Goal: Check status: Check status

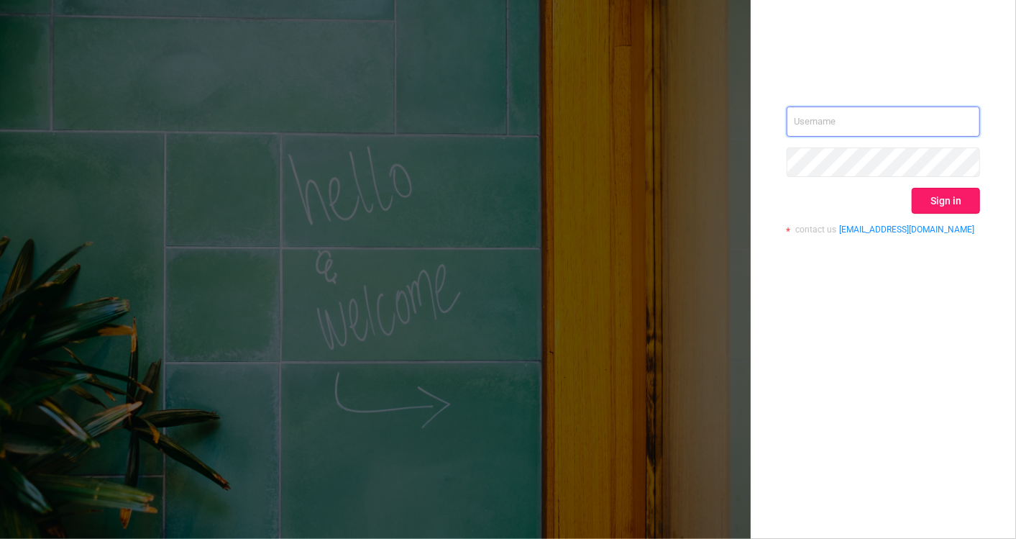
type input "[EMAIL_ADDRESS][DOMAIN_NAME]"
click at [944, 204] on button "Sign in" at bounding box center [946, 201] width 68 height 26
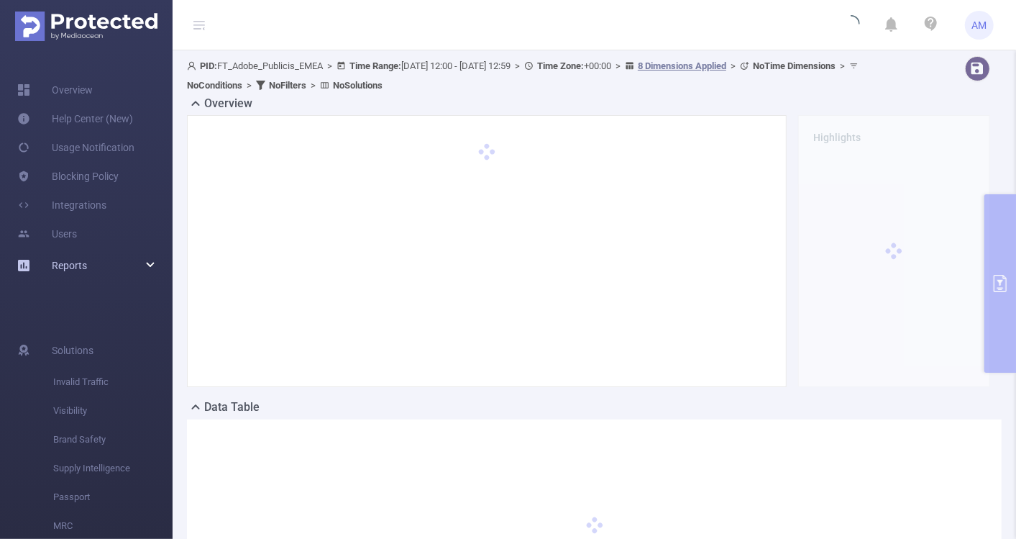
click at [157, 259] on div "Reports" at bounding box center [86, 265] width 173 height 29
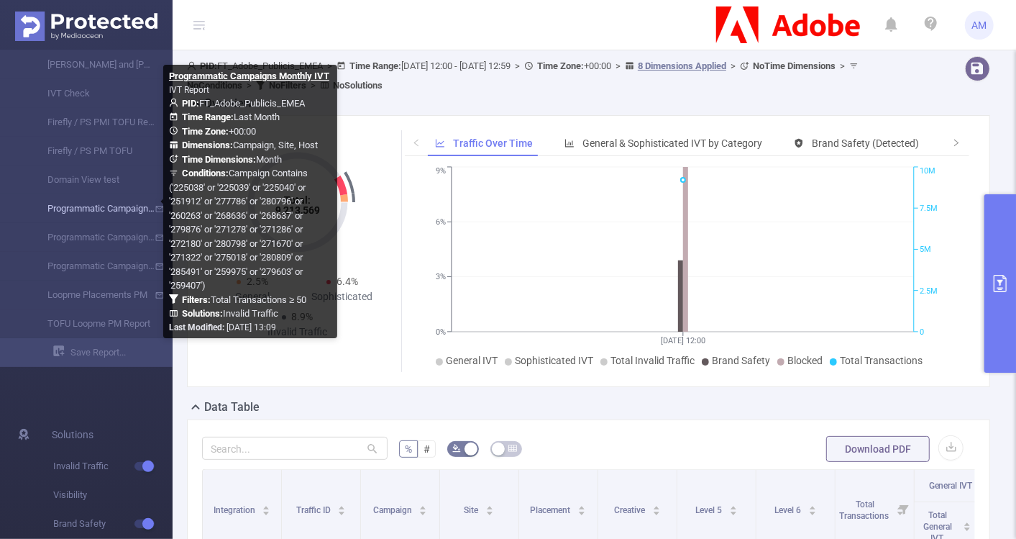
click at [121, 209] on link "Programmatic Campaigns Monthly IVT" at bounding box center [92, 208] width 127 height 29
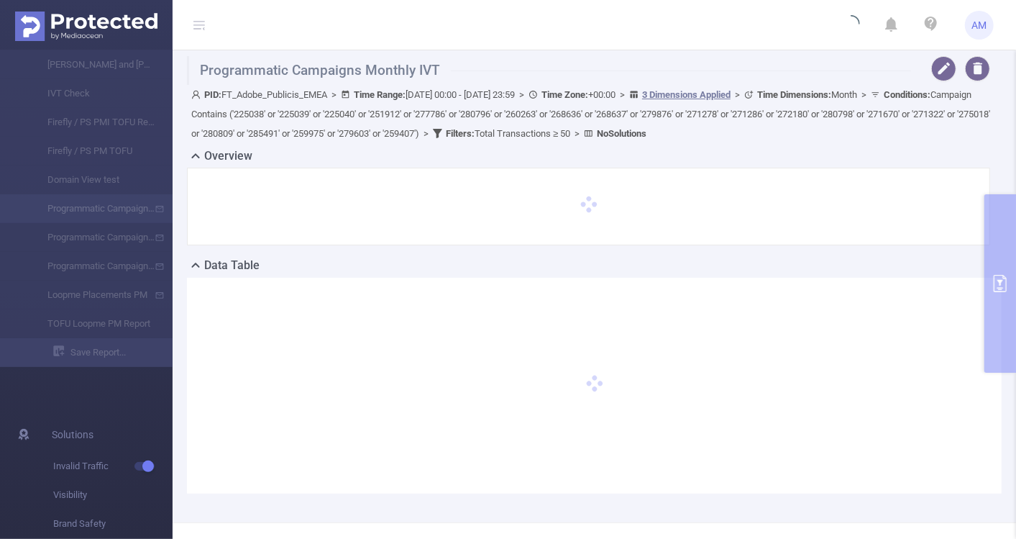
type input "[DATE] 00:00"
type input "[DATE] 23:59"
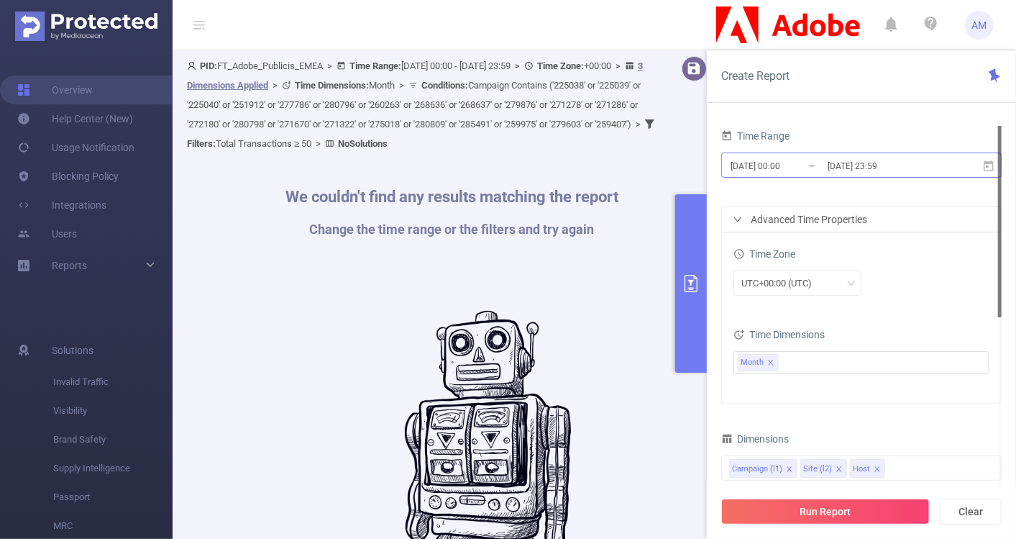
click at [785, 167] on input "[DATE] 00:00" at bounding box center [787, 165] width 117 height 19
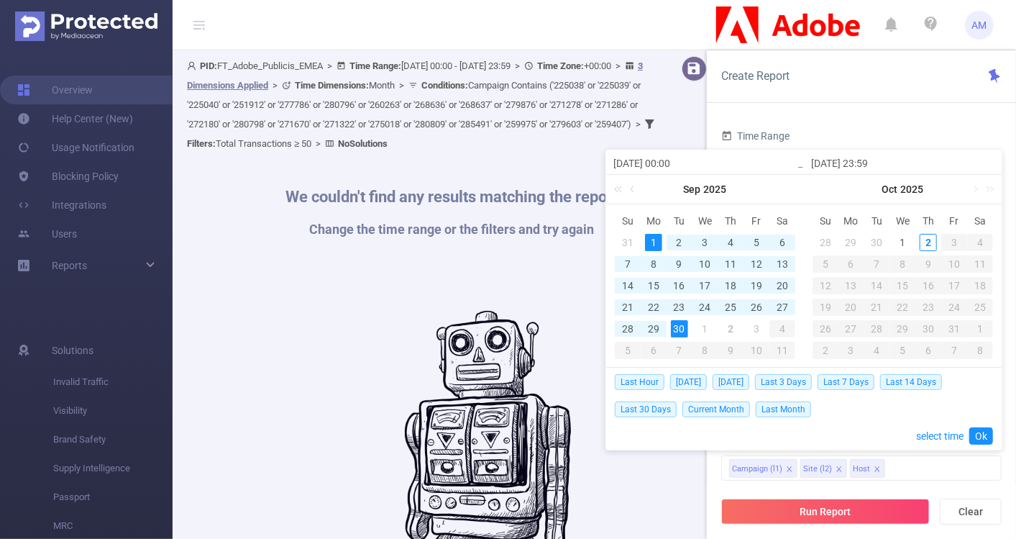
click at [657, 236] on div "1" at bounding box center [653, 242] width 17 height 17
click at [677, 330] on div "30" at bounding box center [679, 328] width 17 height 17
click at [976, 435] on link "Ok" at bounding box center [981, 435] width 24 height 17
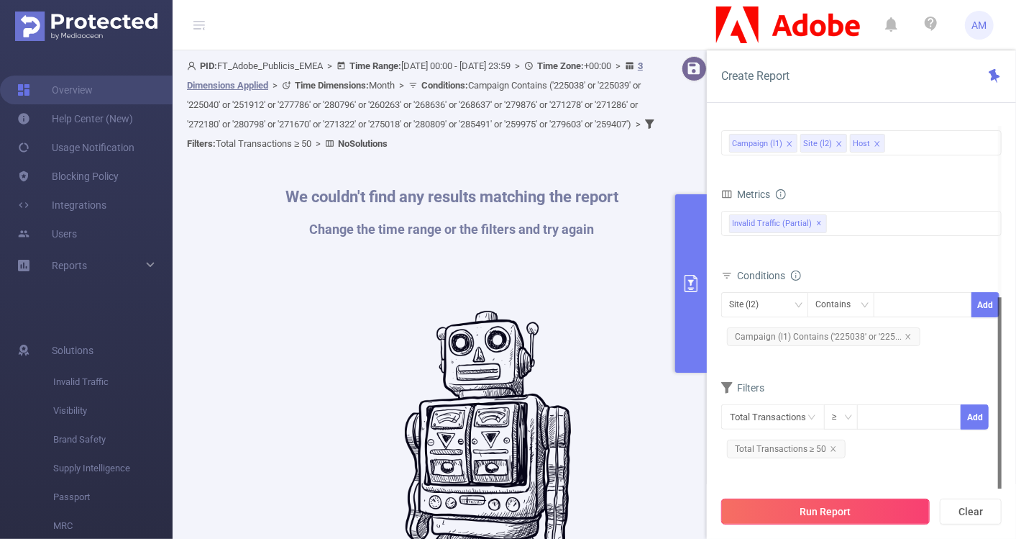
click at [820, 519] on button "Run Report" at bounding box center [825, 511] width 209 height 26
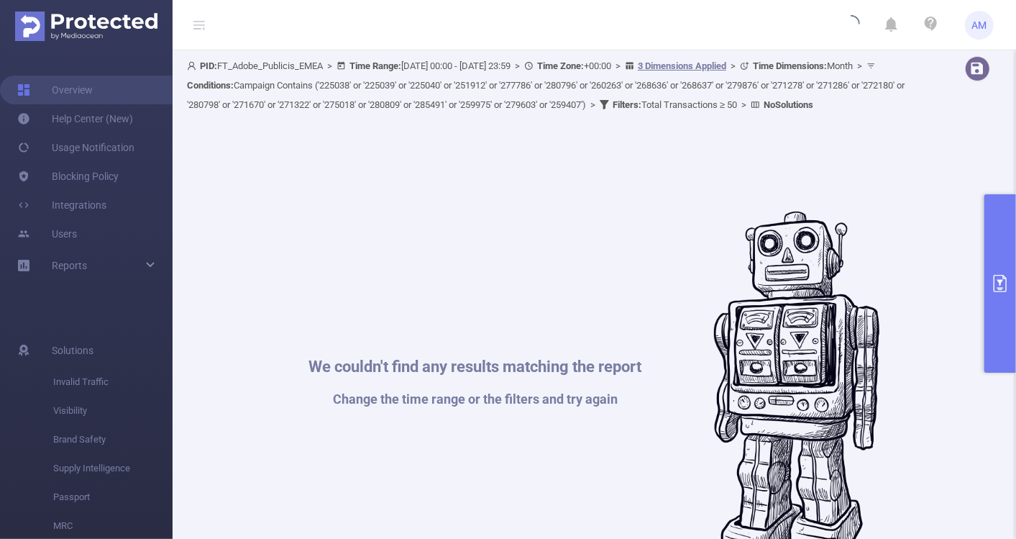
click at [998, 240] on button "primary" at bounding box center [1001, 283] width 32 height 178
